Goal: Check status

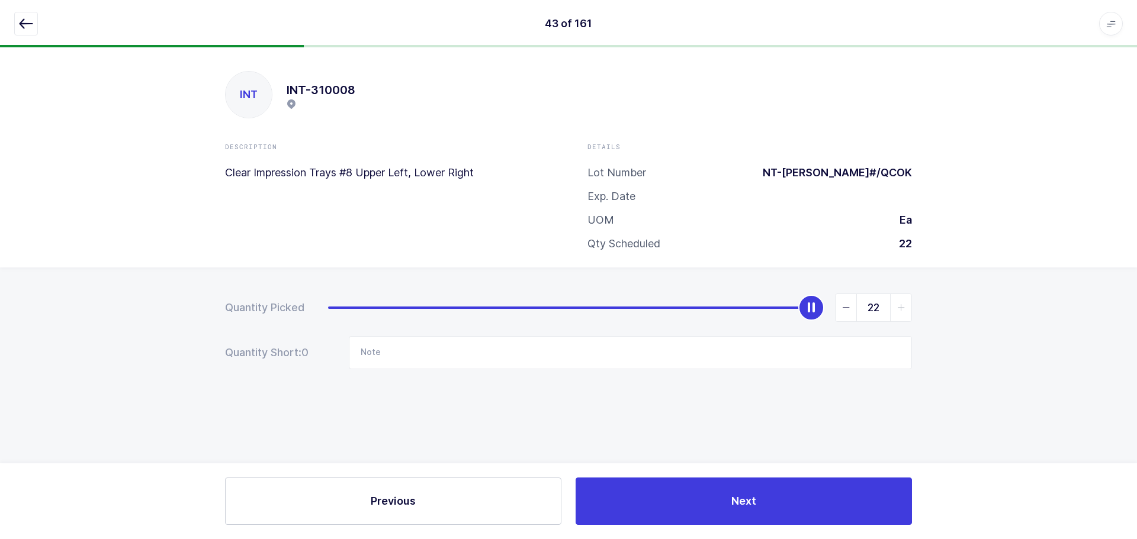
click at [119, 154] on div "INT INT-310008 Description Clear Impression Trays #8 Upper Left, Lower Right De…" at bounding box center [568, 157] width 1137 height 220
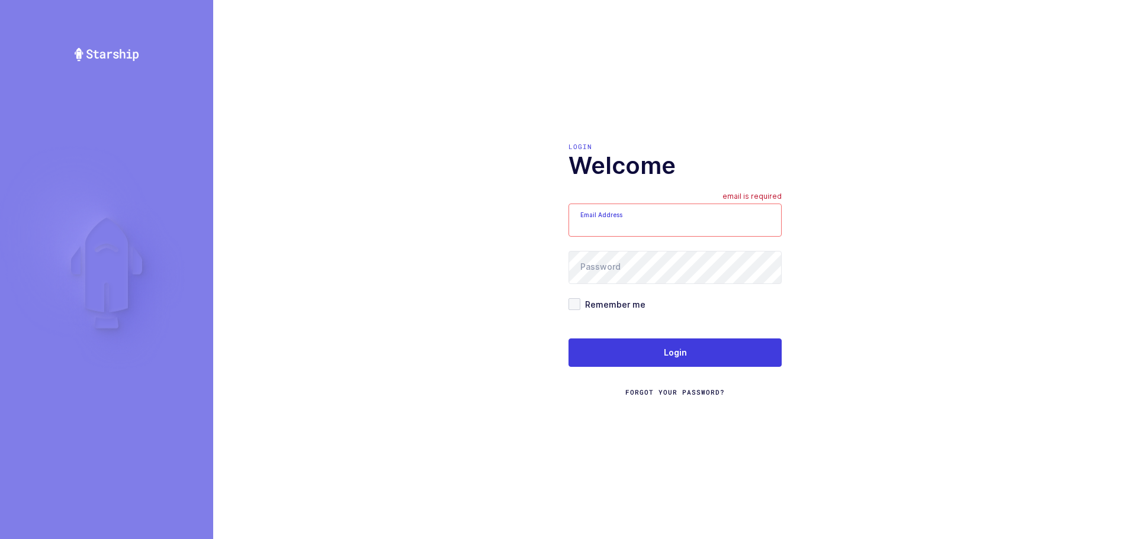
type input "[EMAIL_ADDRESS][DOMAIN_NAME]"
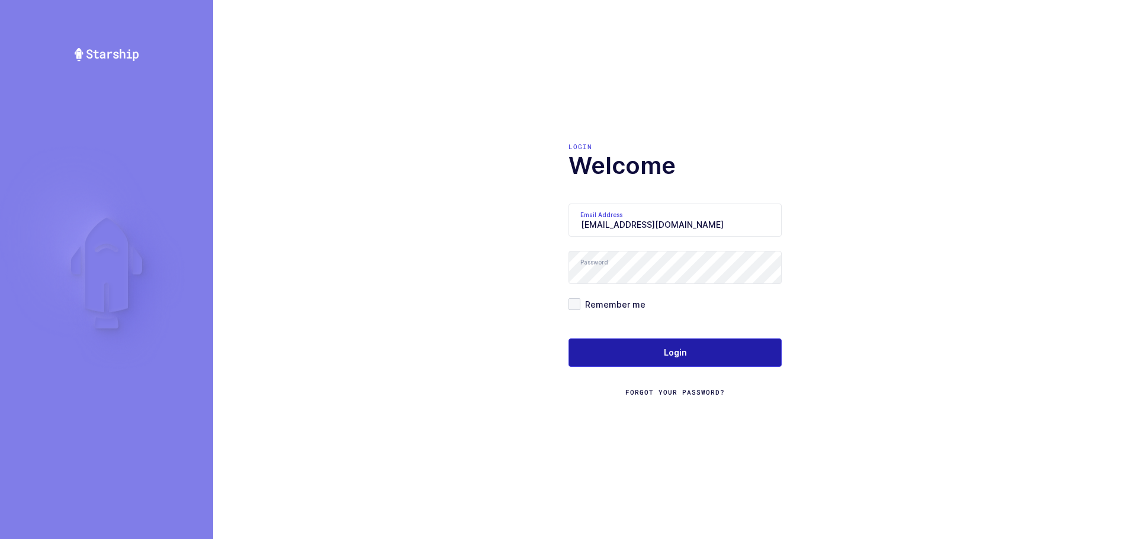
click at [662, 349] on button "Login" at bounding box center [674, 353] width 213 height 28
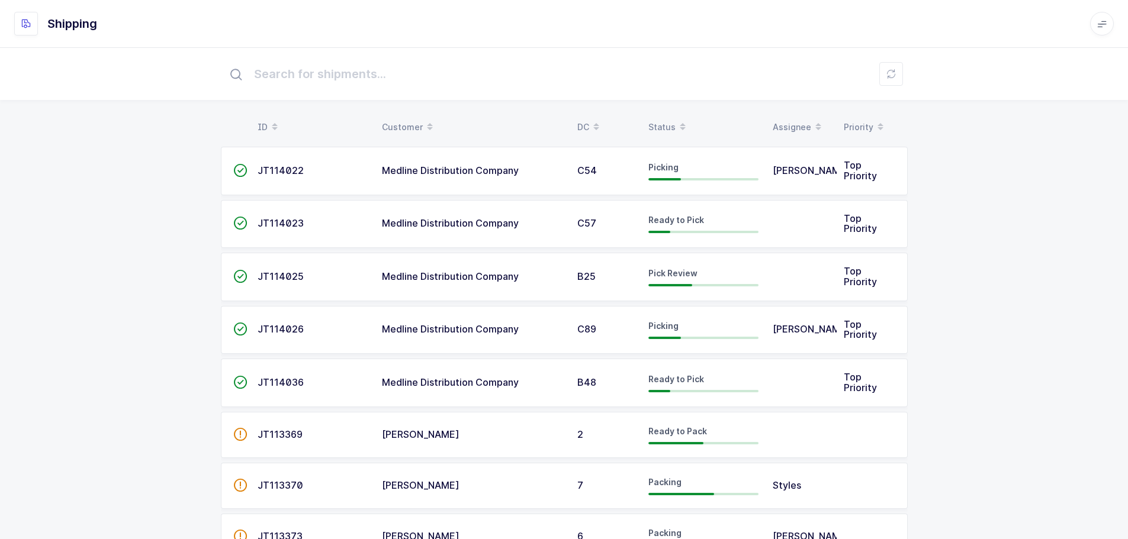
click at [668, 127] on div "Status" at bounding box center [703, 127] width 110 height 20
